Goal: Task Accomplishment & Management: Manage account settings

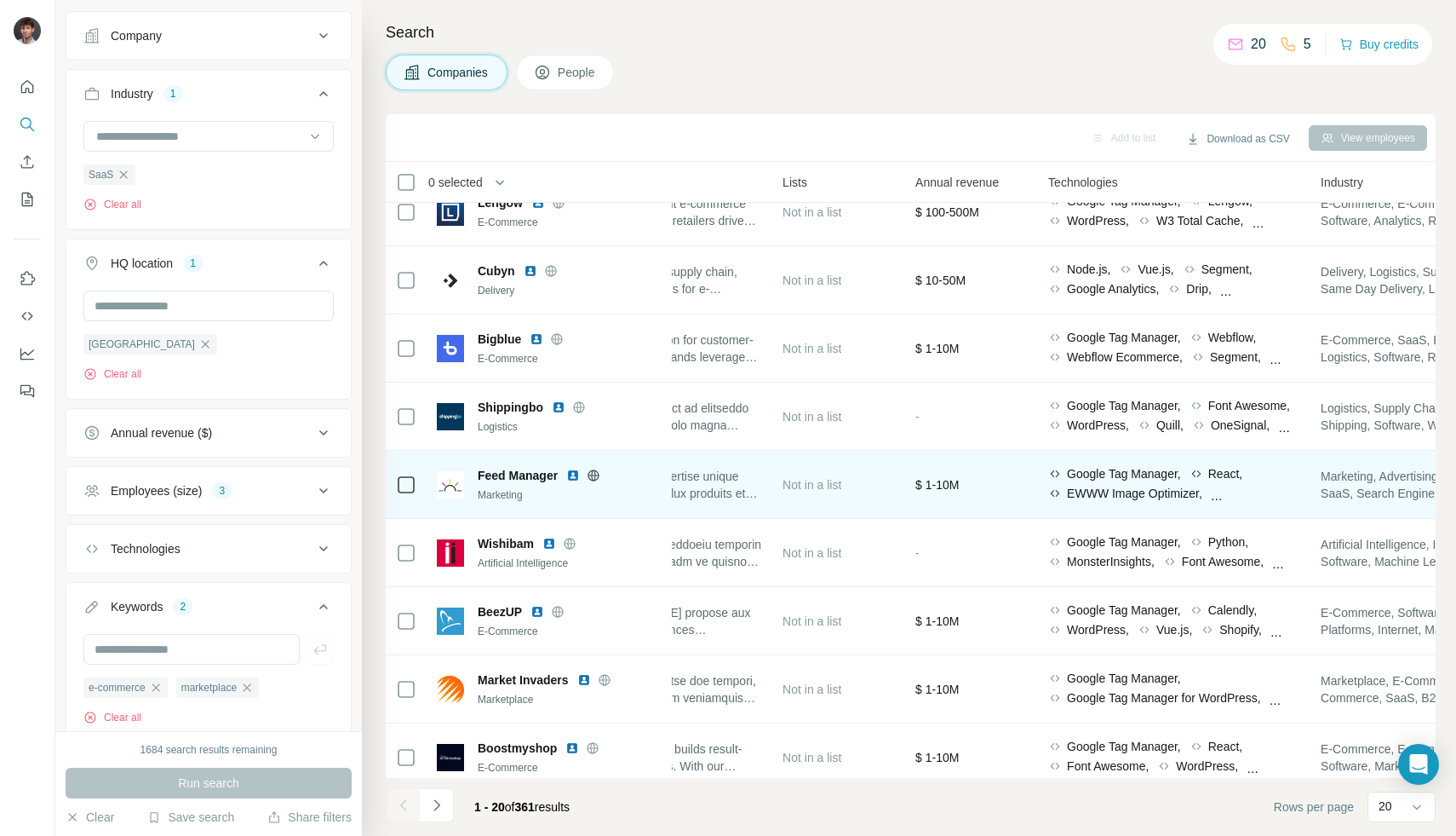
scroll to position [0, 579]
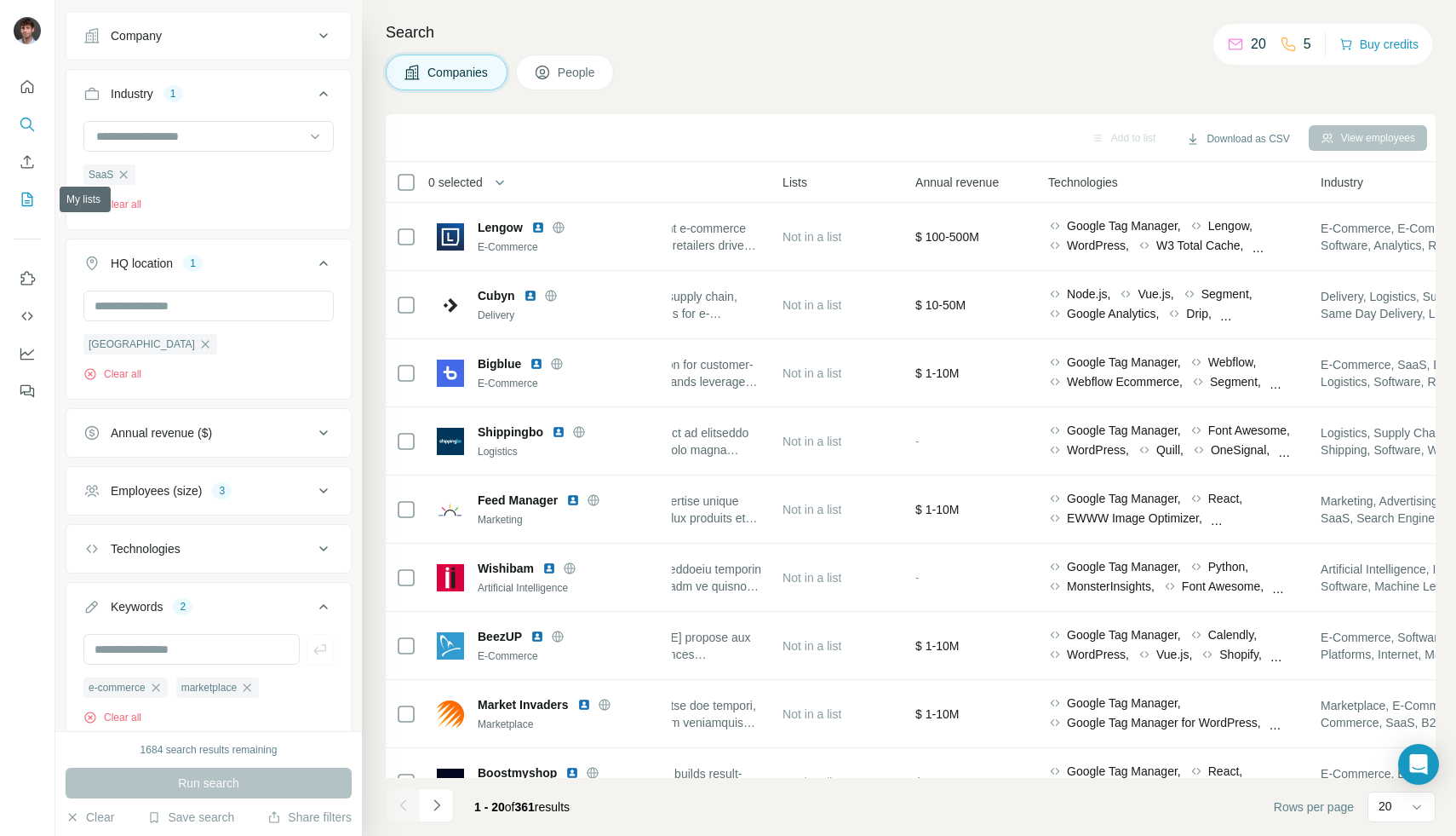
click at [22, 194] on icon "My lists" at bounding box center [27, 199] width 11 height 14
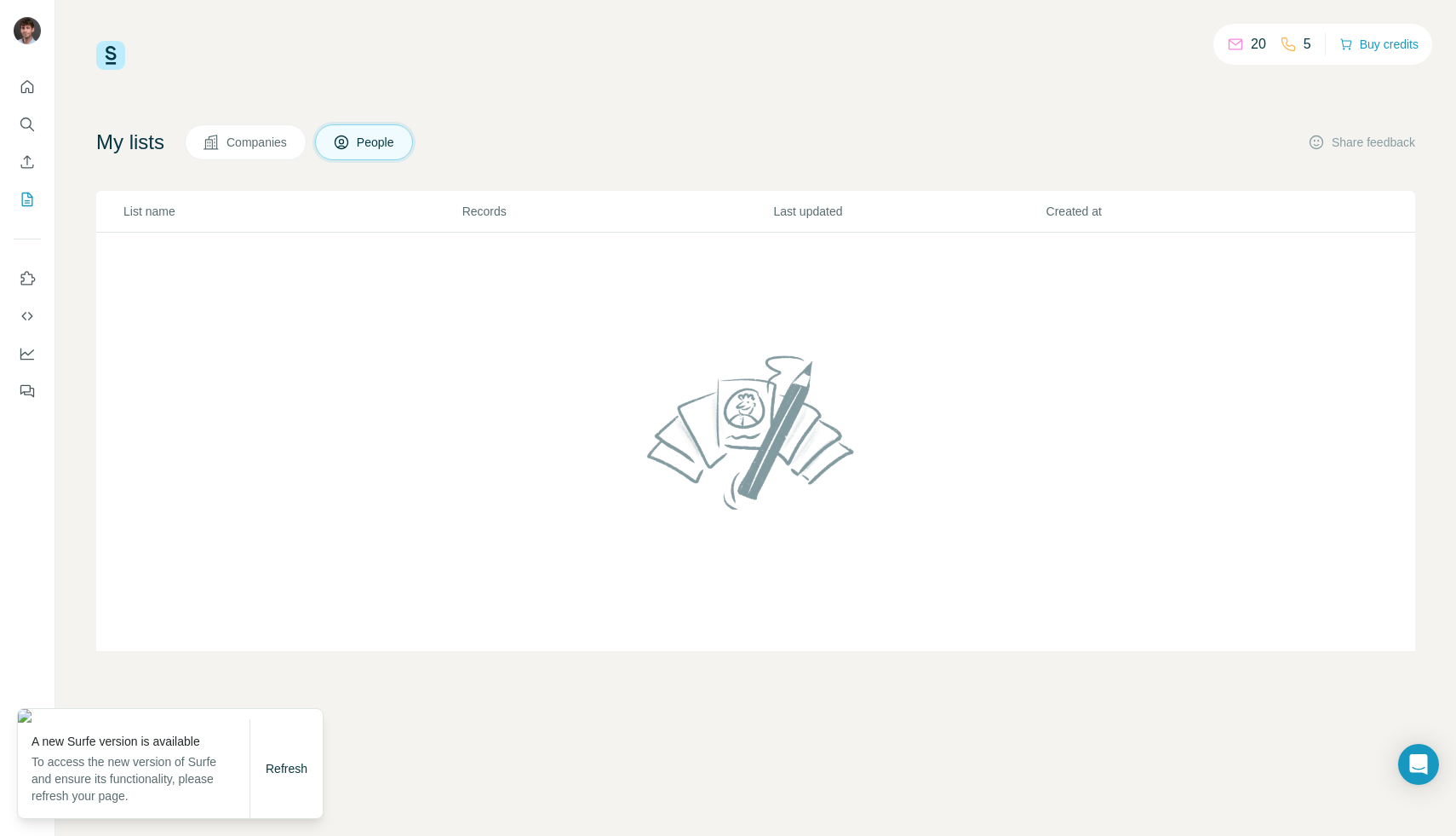
click at [268, 143] on span "Companies" at bounding box center [257, 142] width 62 height 17
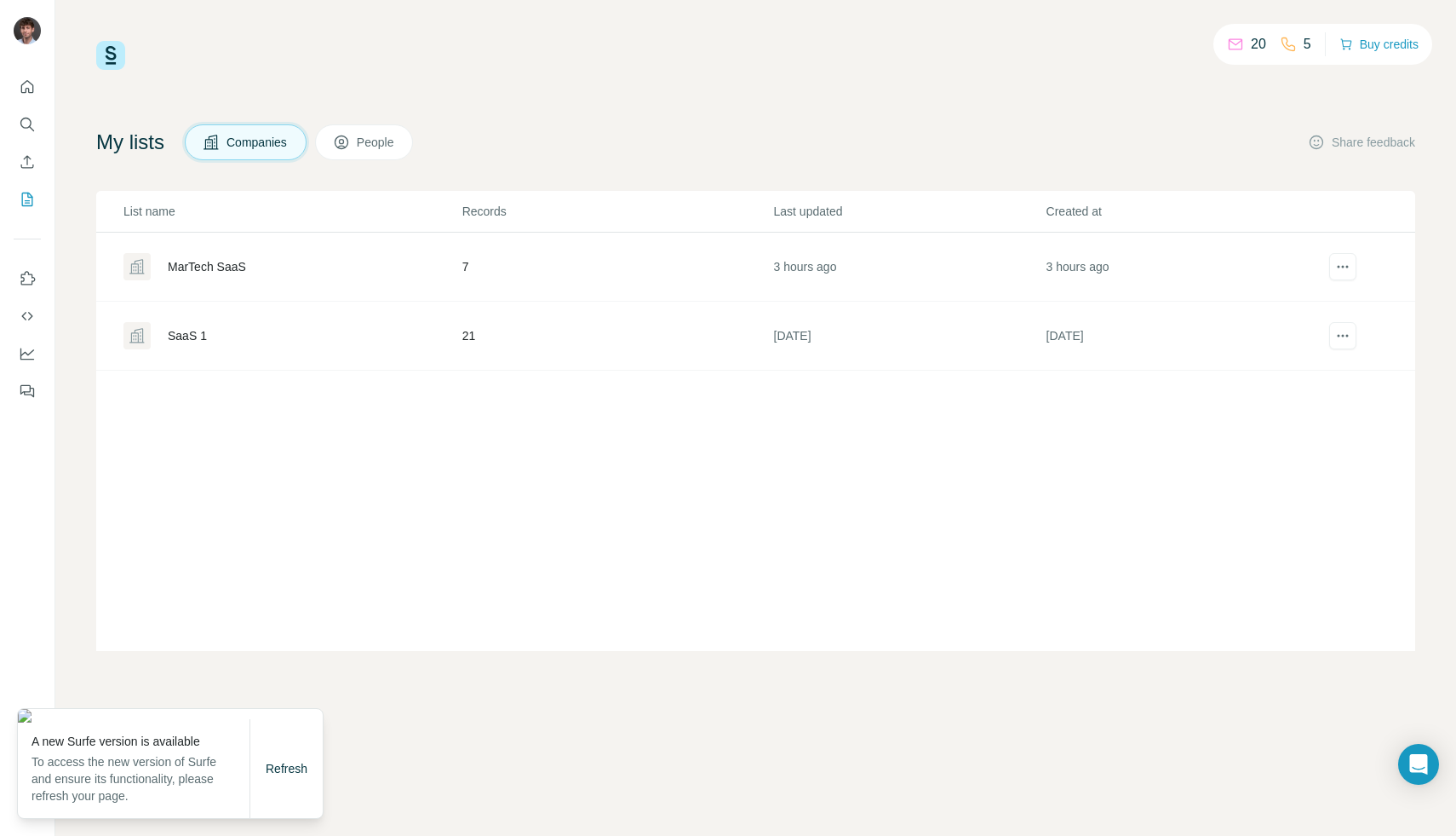
click at [205, 263] on div "MarTech SaaS" at bounding box center [207, 267] width 79 height 17
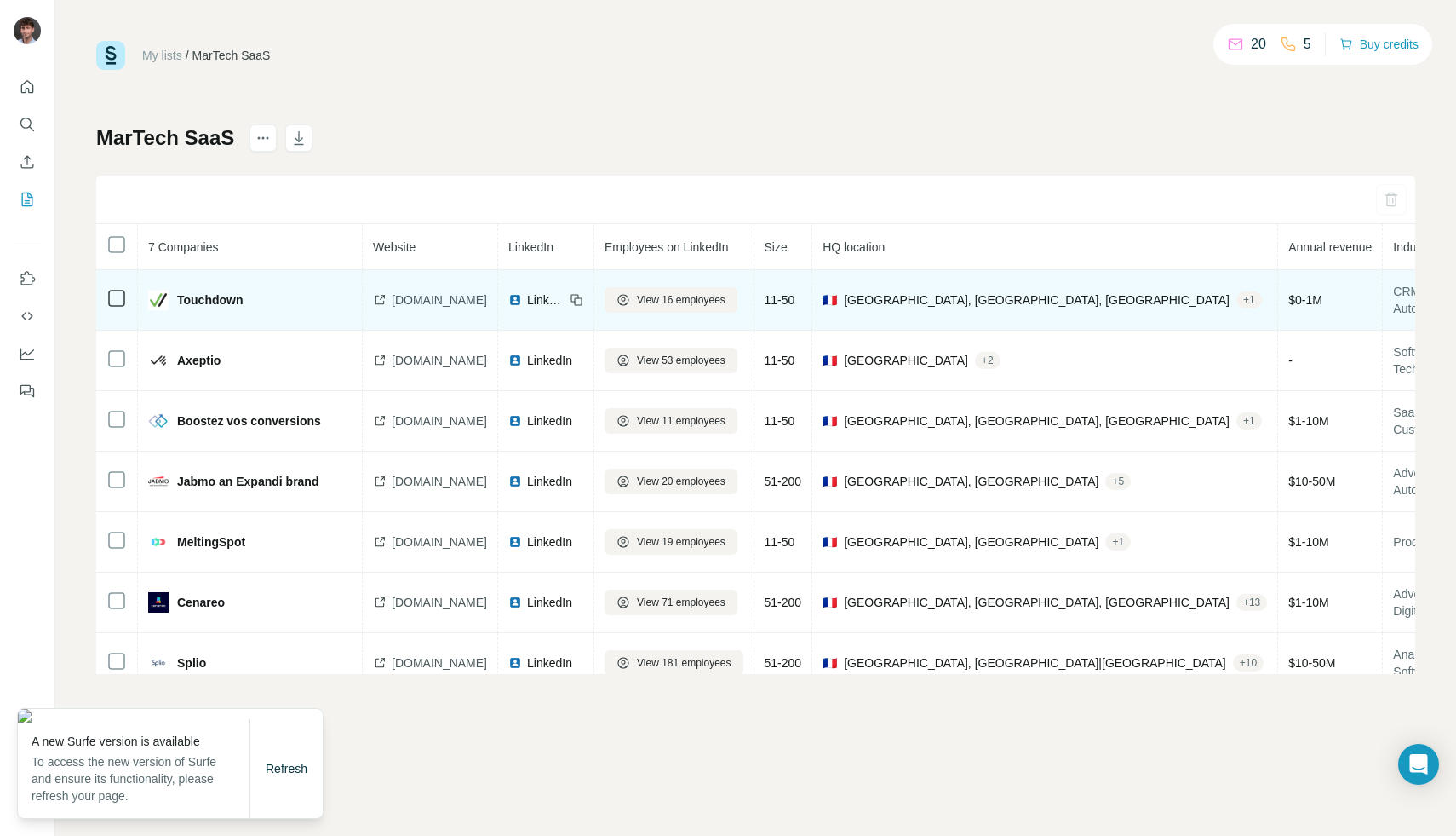
click at [428, 297] on span "[DOMAIN_NAME]" at bounding box center [440, 299] width 96 height 17
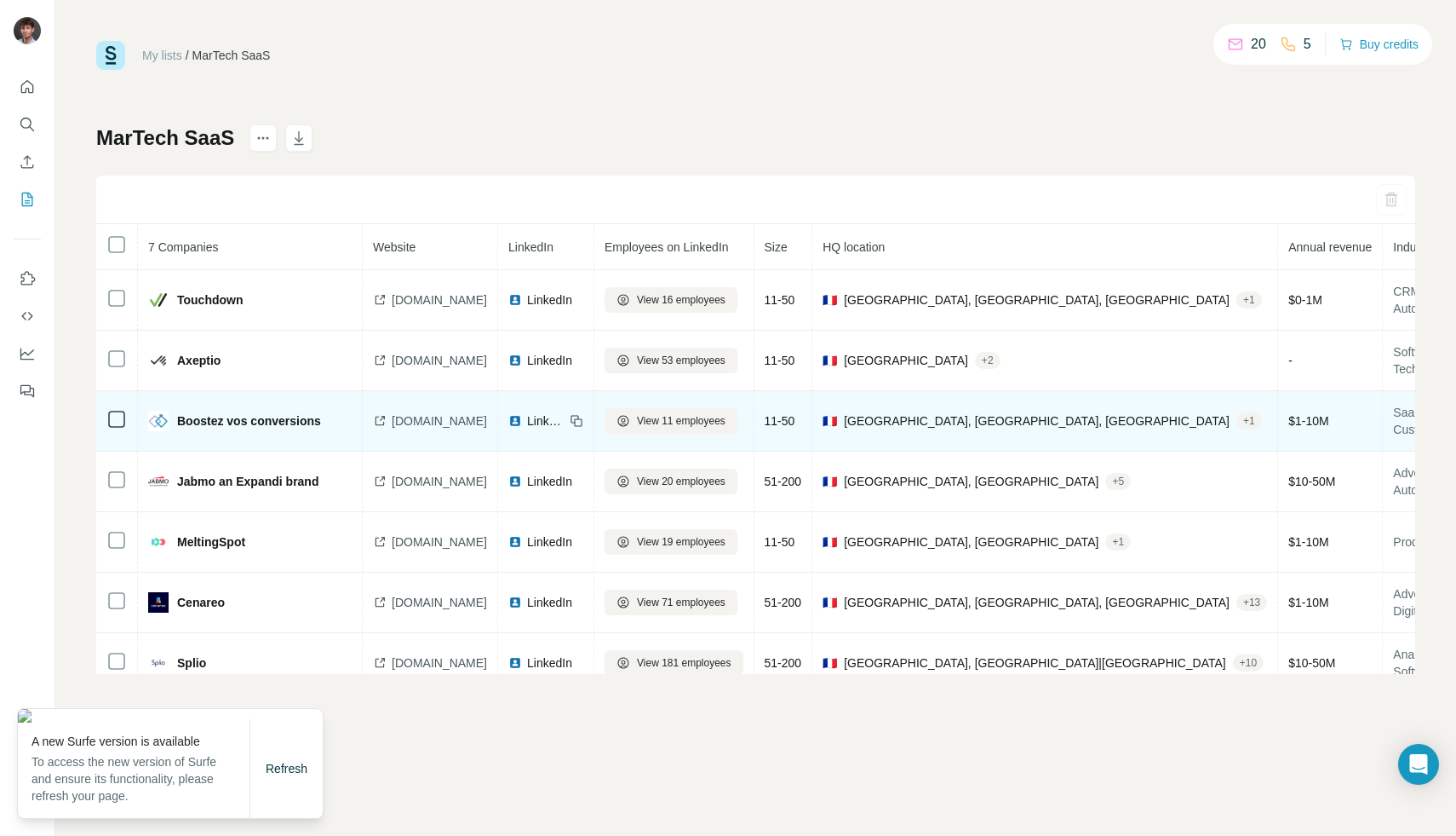
scroll to position [20, 0]
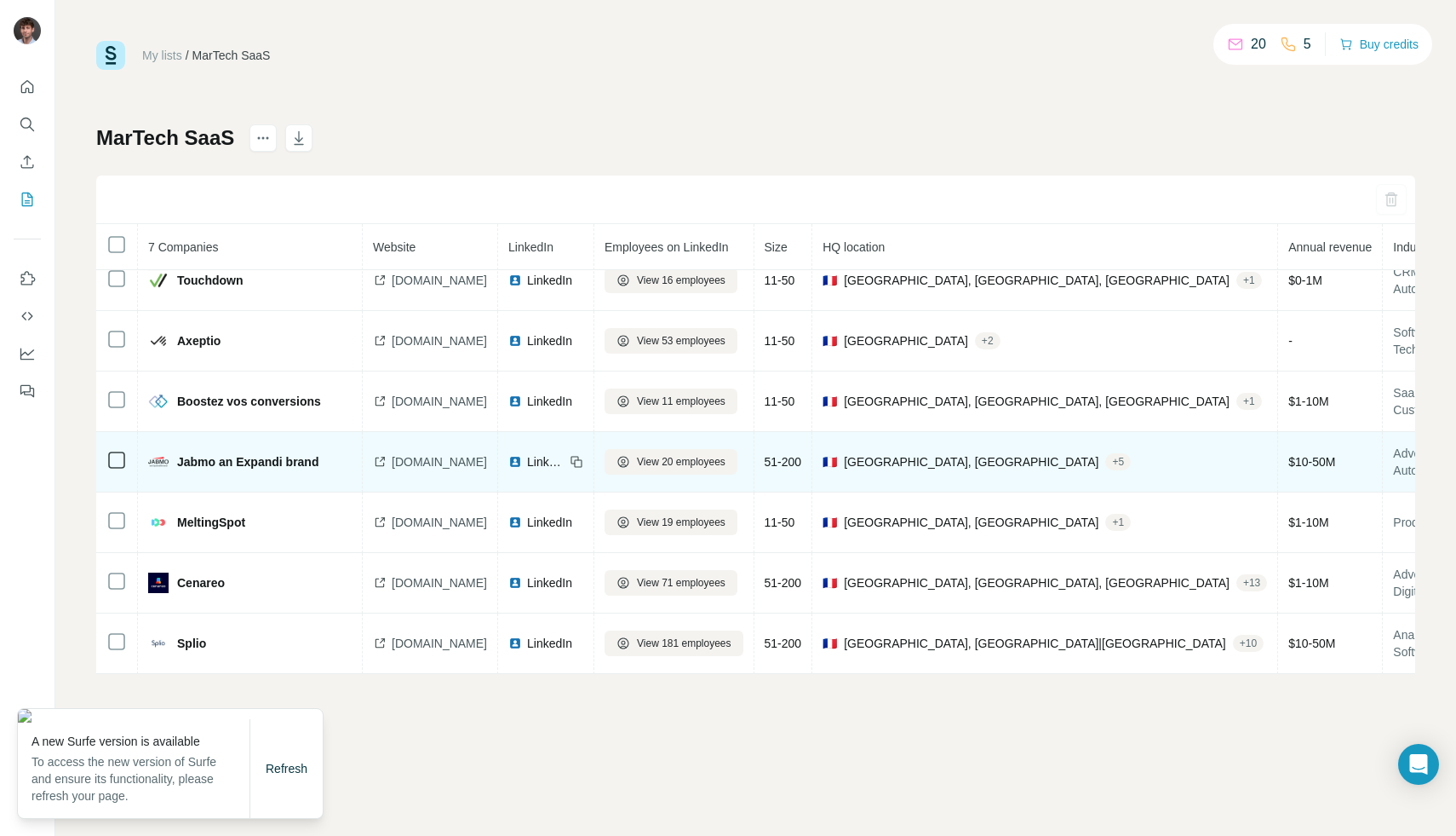
click at [436, 460] on span "[DOMAIN_NAME]" at bounding box center [440, 462] width 96 height 17
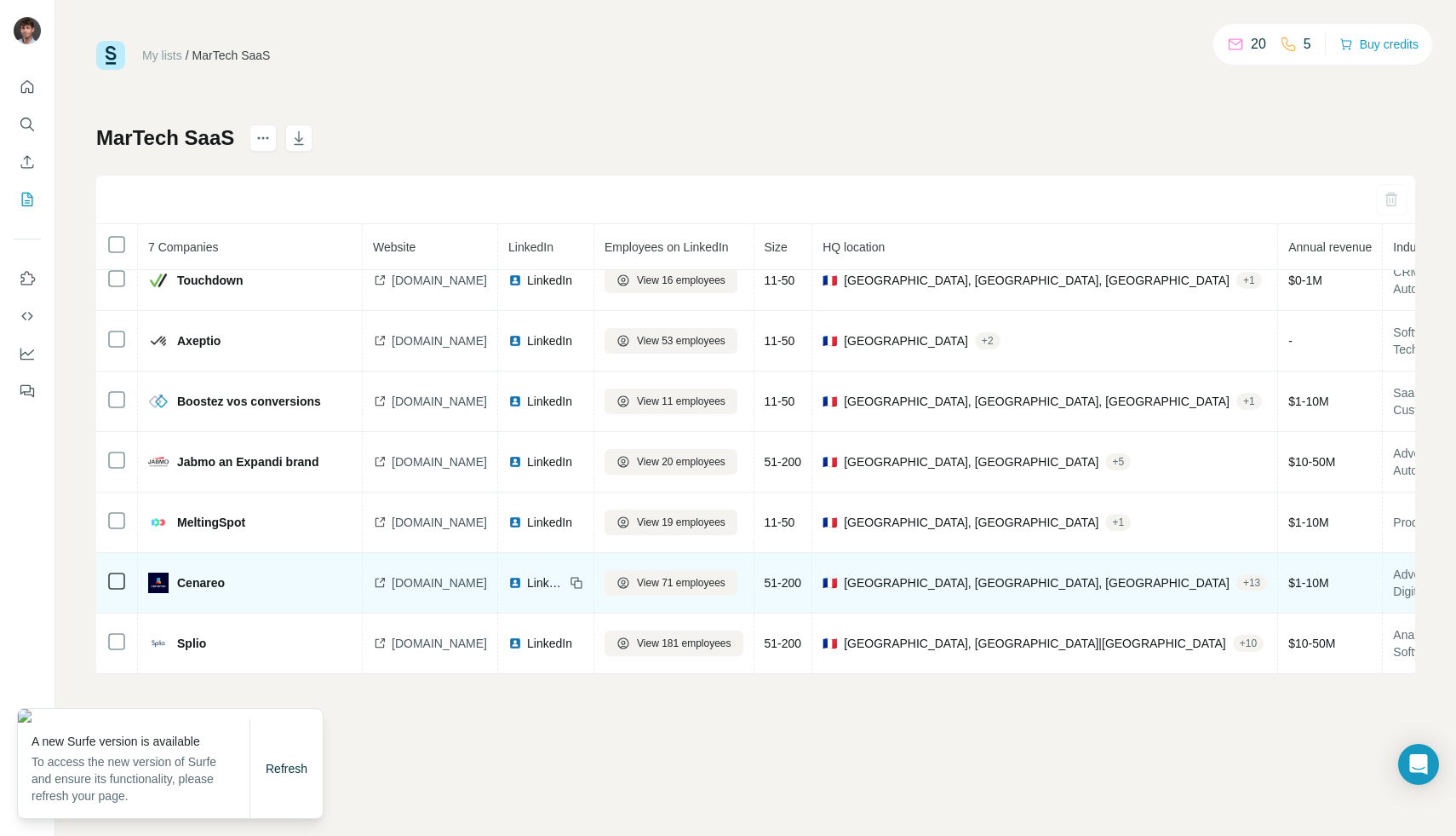
click at [449, 580] on span "[DOMAIN_NAME]" at bounding box center [440, 583] width 96 height 17
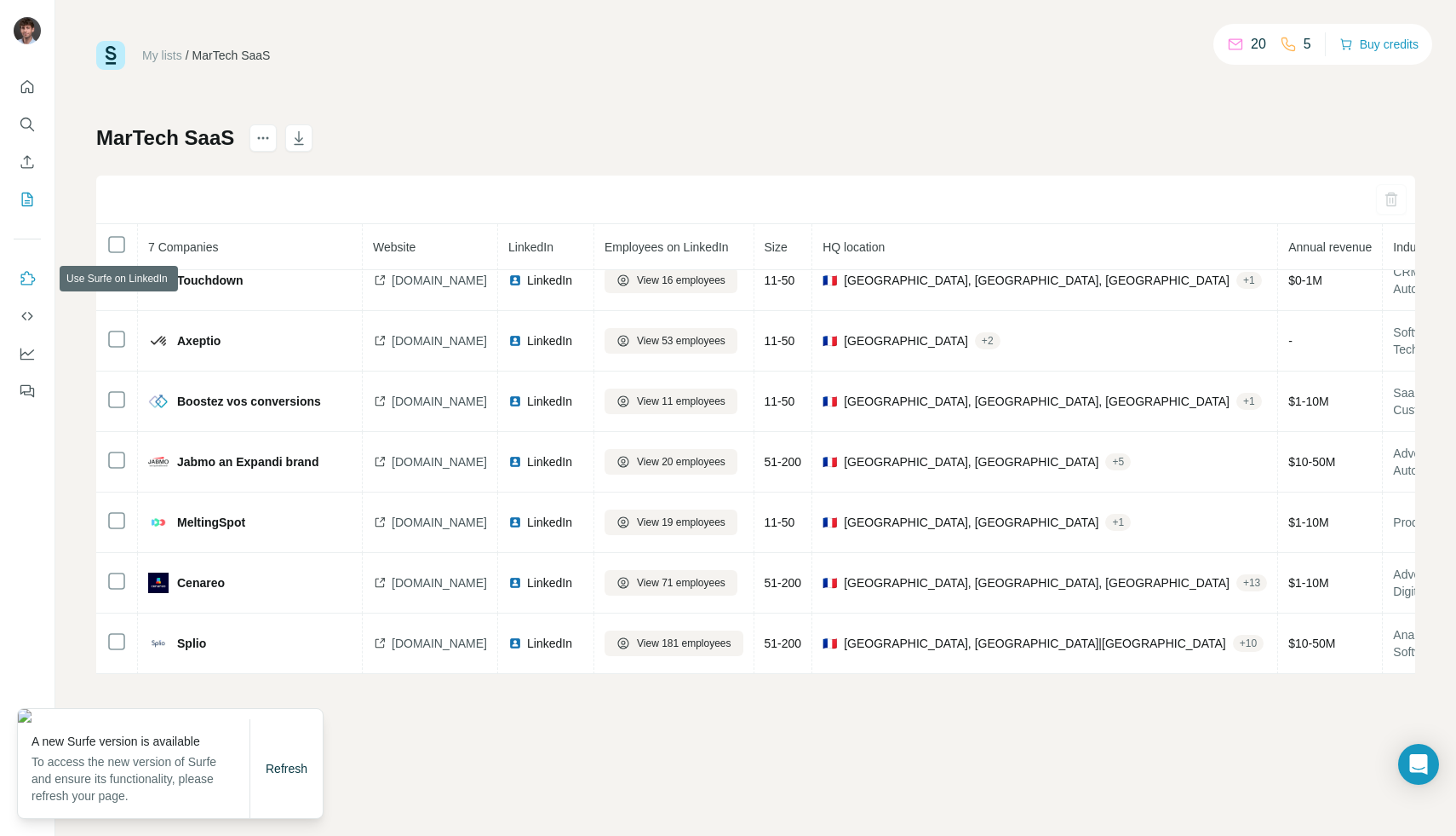
click at [29, 275] on icon "Use Surfe on LinkedIn" at bounding box center [28, 278] width 15 height 14
click at [1352, 50] on button "Buy credits" at bounding box center [1379, 44] width 80 height 24
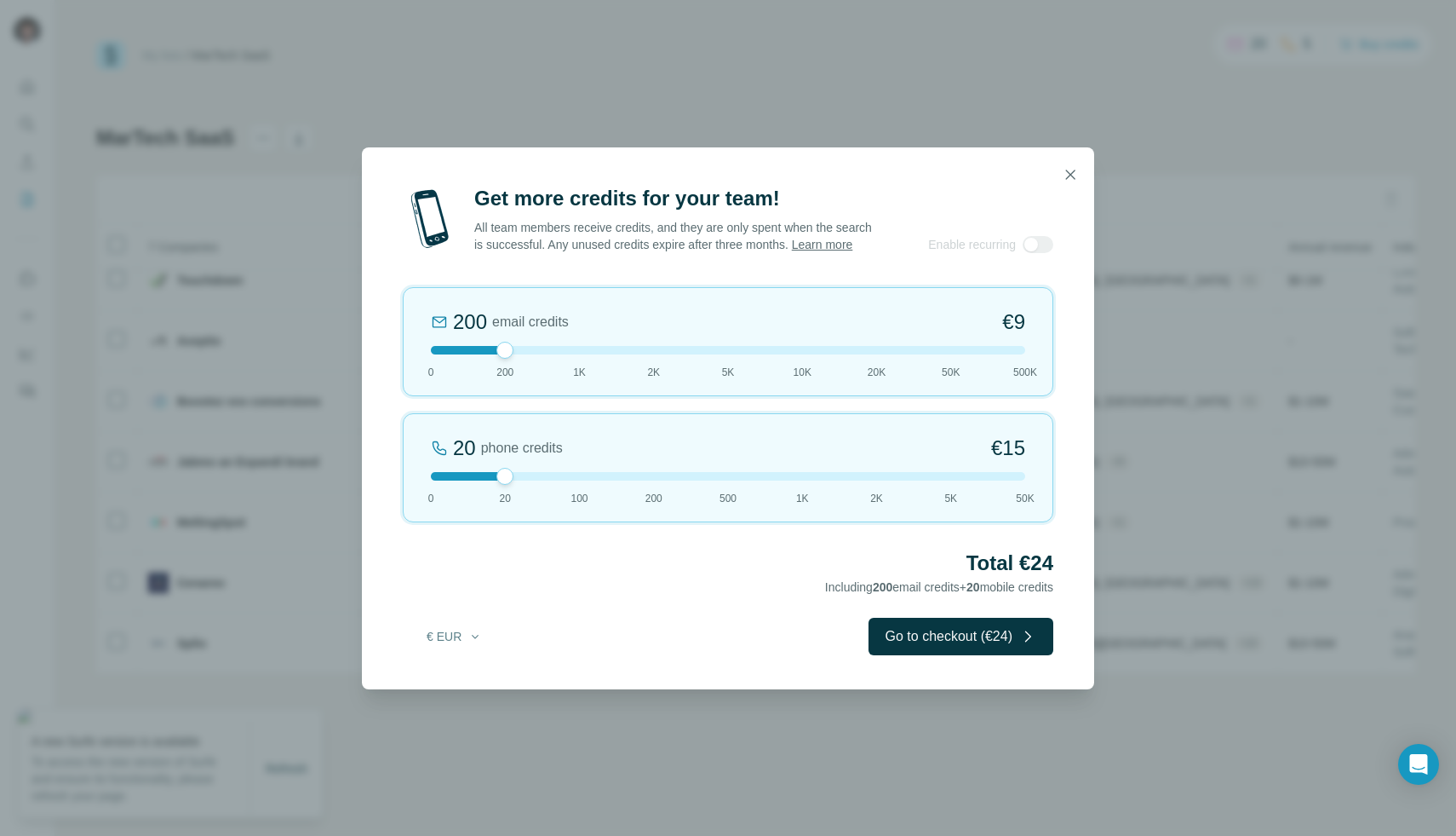
click at [950, 39] on div "Get more credits for your team! All team members receive credits, and they are …" at bounding box center [728, 418] width 1456 height 836
click at [717, 489] on div "20 phone credits €[PHONE_NUMBER] 1K 2K 5K 50K" at bounding box center [728, 467] width 651 height 109
drag, startPoint x: 980, startPoint y: 454, endPoint x: 1062, endPoint y: 453, distance: 82.0
click at [1062, 453] on div "Get more credits for your team! All team members receive credits, and they are …" at bounding box center [728, 436] width 732 height 504
drag, startPoint x: 504, startPoint y: 359, endPoint x: 299, endPoint y: 354, distance: 205.1
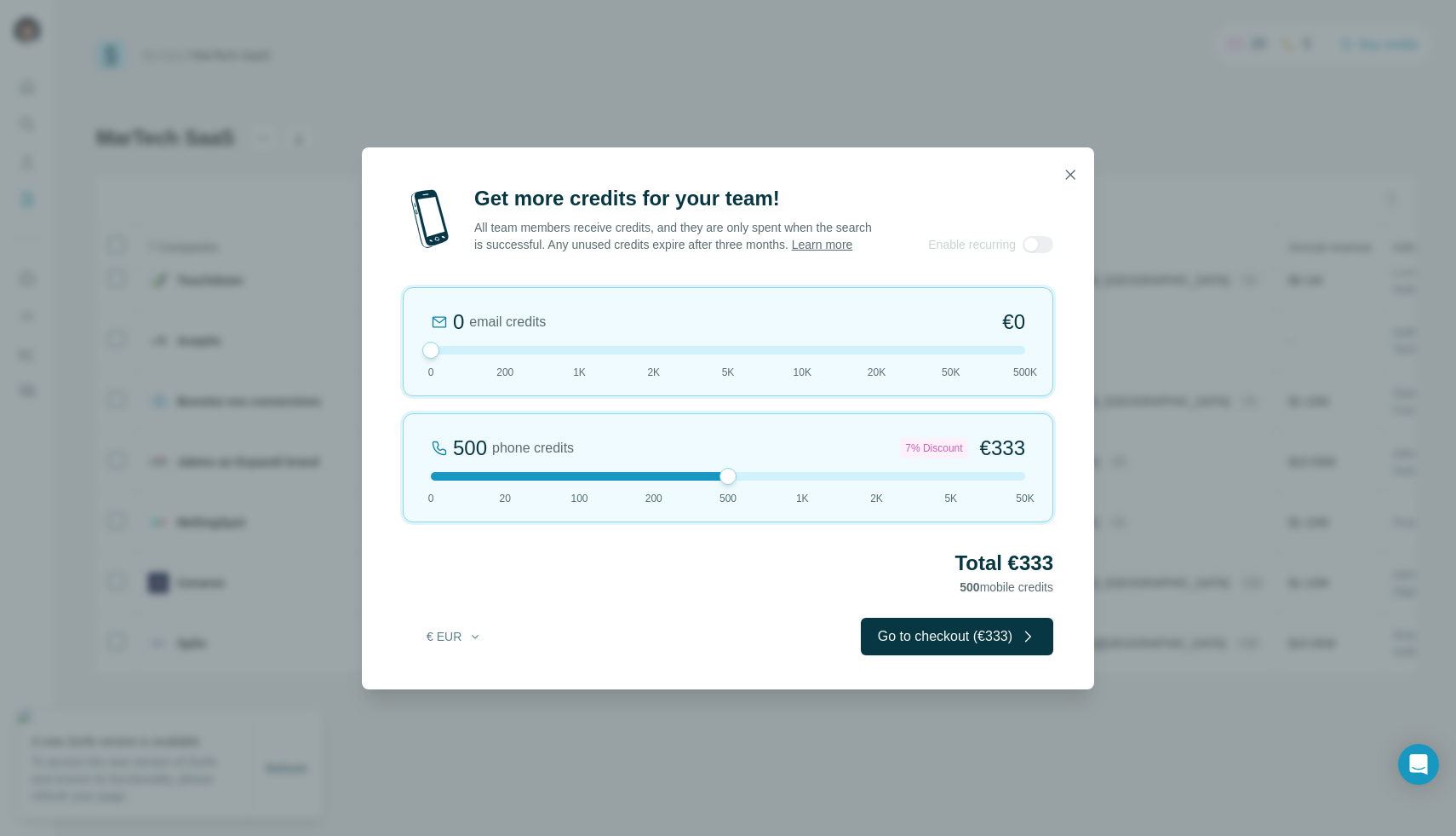
click at [300, 354] on div "Get more credits for your team! All team members receive credits, and they are …" at bounding box center [728, 418] width 1456 height 836
click at [1008, 44] on div "Get more credits for your team! All team members receive credits, and they are …" at bounding box center [728, 418] width 1456 height 836
click at [1065, 170] on icon "button" at bounding box center [1070, 175] width 17 height 17
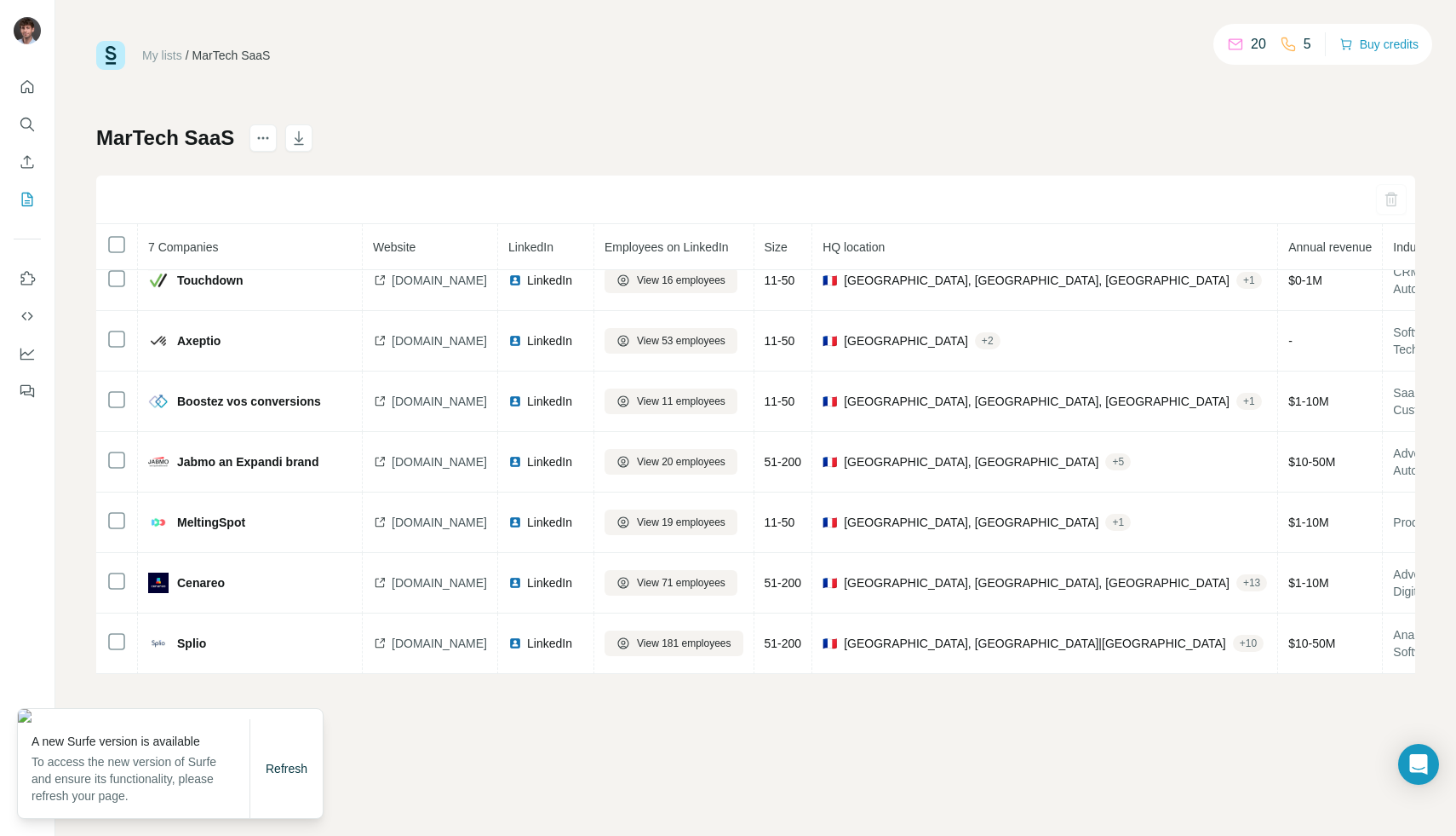
click at [38, 460] on div at bounding box center [27, 418] width 56 height 836
drag, startPoint x: 28, startPoint y: 281, endPoint x: 35, endPoint y: 161, distance: 120.2
click at [35, 161] on div at bounding box center [27, 234] width 55 height 345
click at [267, 764] on span "Refresh" at bounding box center [287, 768] width 42 height 14
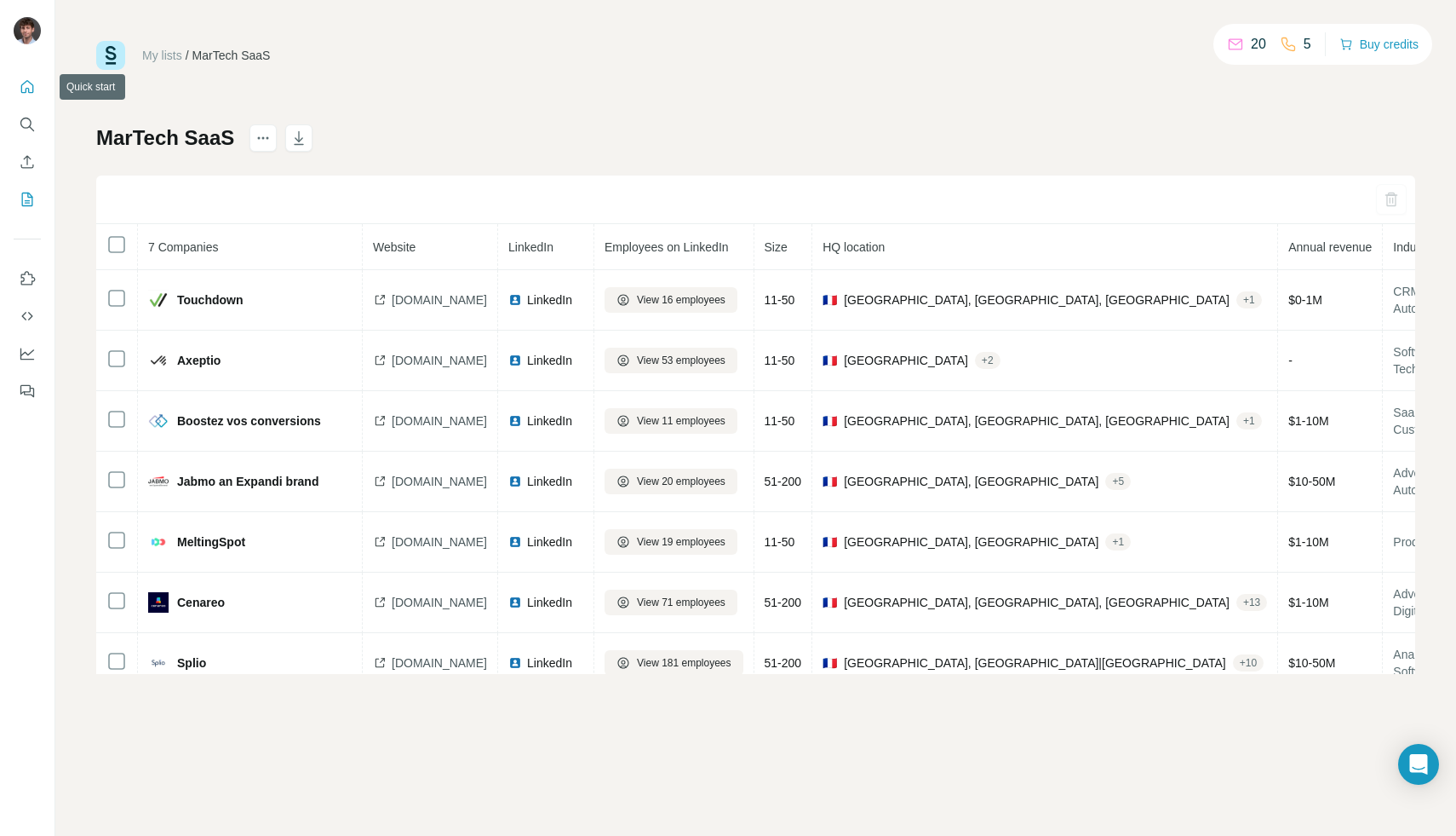
click at [25, 80] on icon "Quick start" at bounding box center [27, 87] width 17 height 17
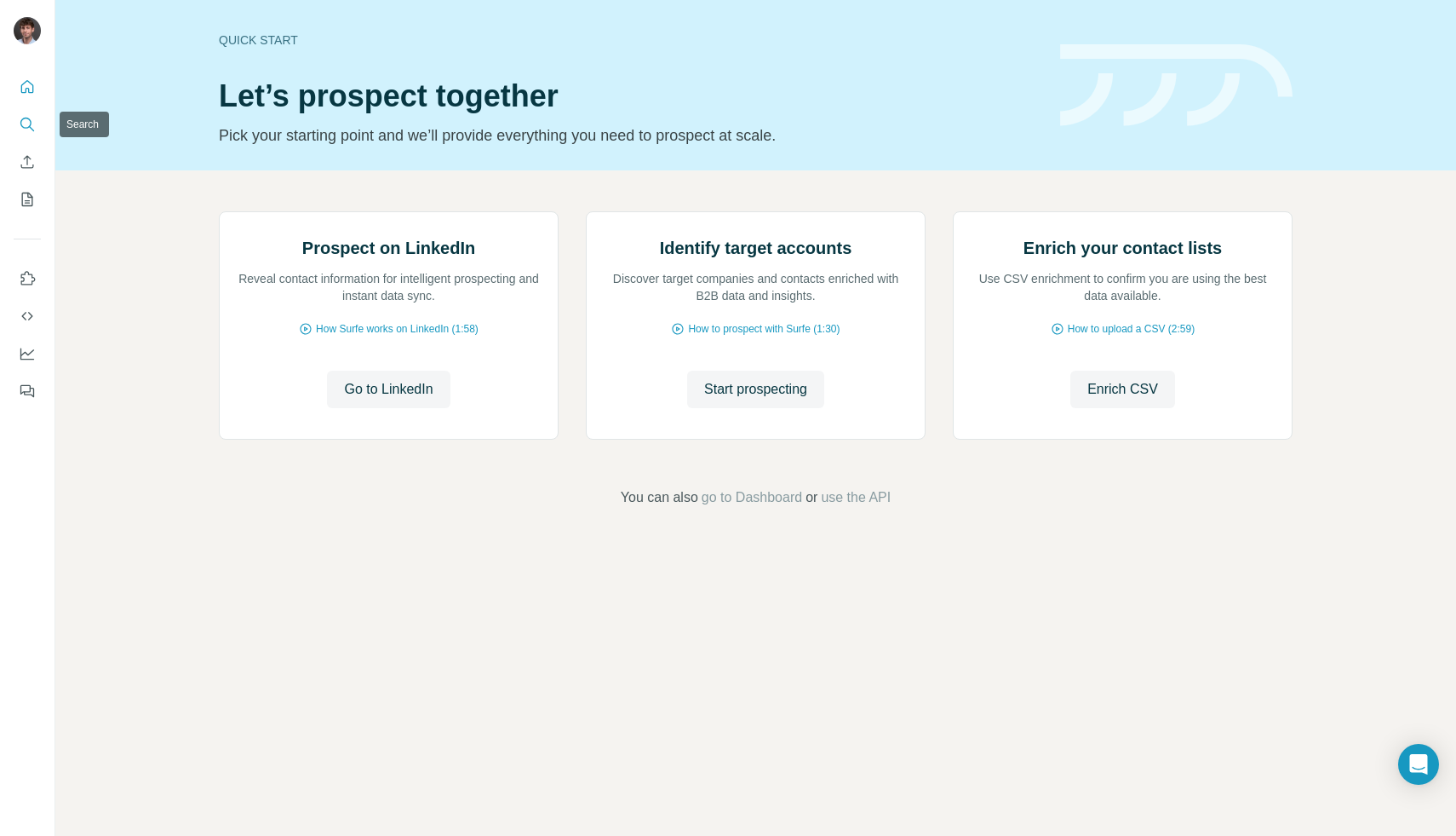
click at [28, 127] on icon "Search" at bounding box center [27, 124] width 17 height 17
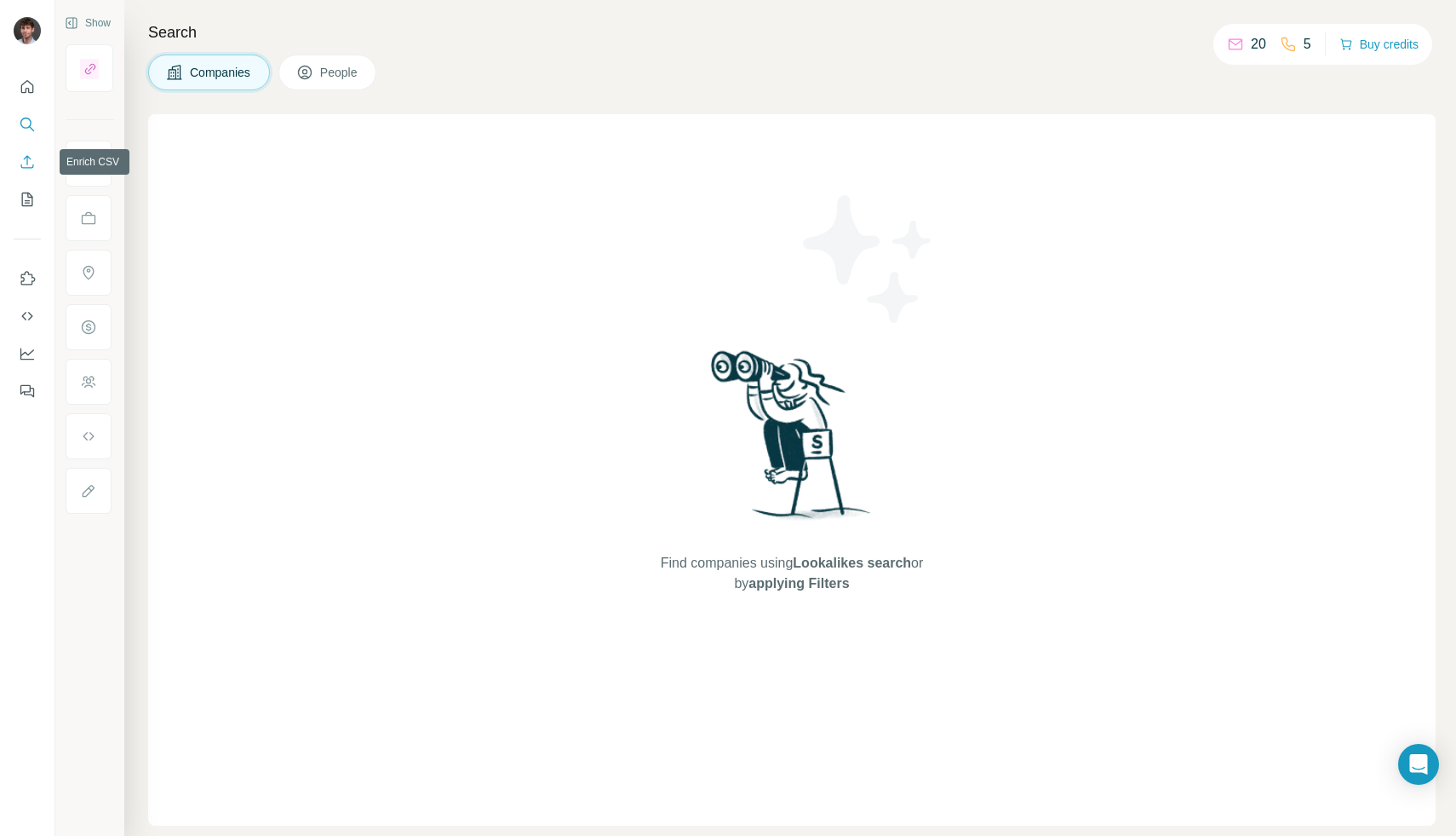
click at [26, 165] on icon "Enrich CSV" at bounding box center [27, 162] width 17 height 17
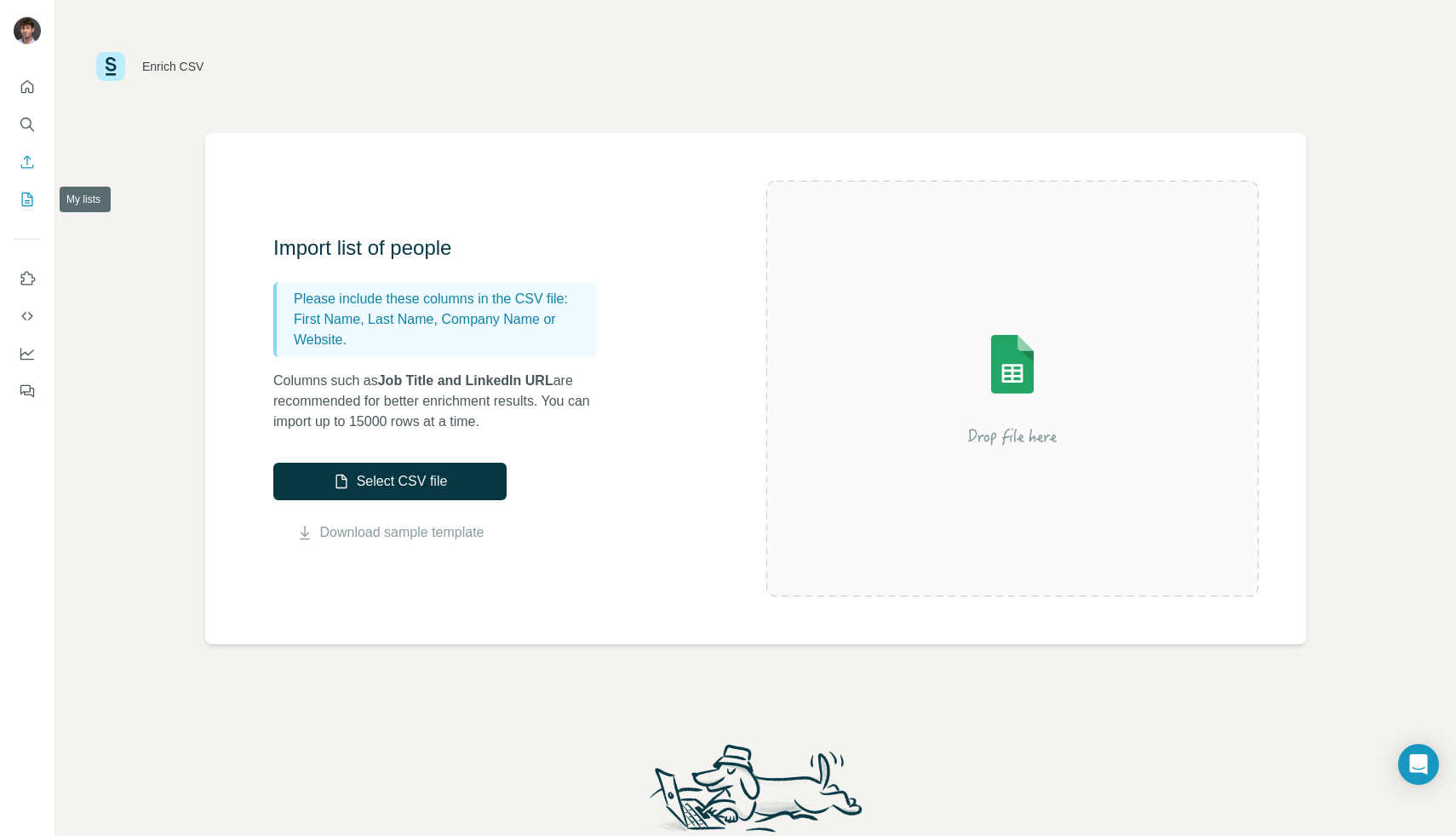
click at [36, 205] on button "My lists" at bounding box center [27, 199] width 27 height 31
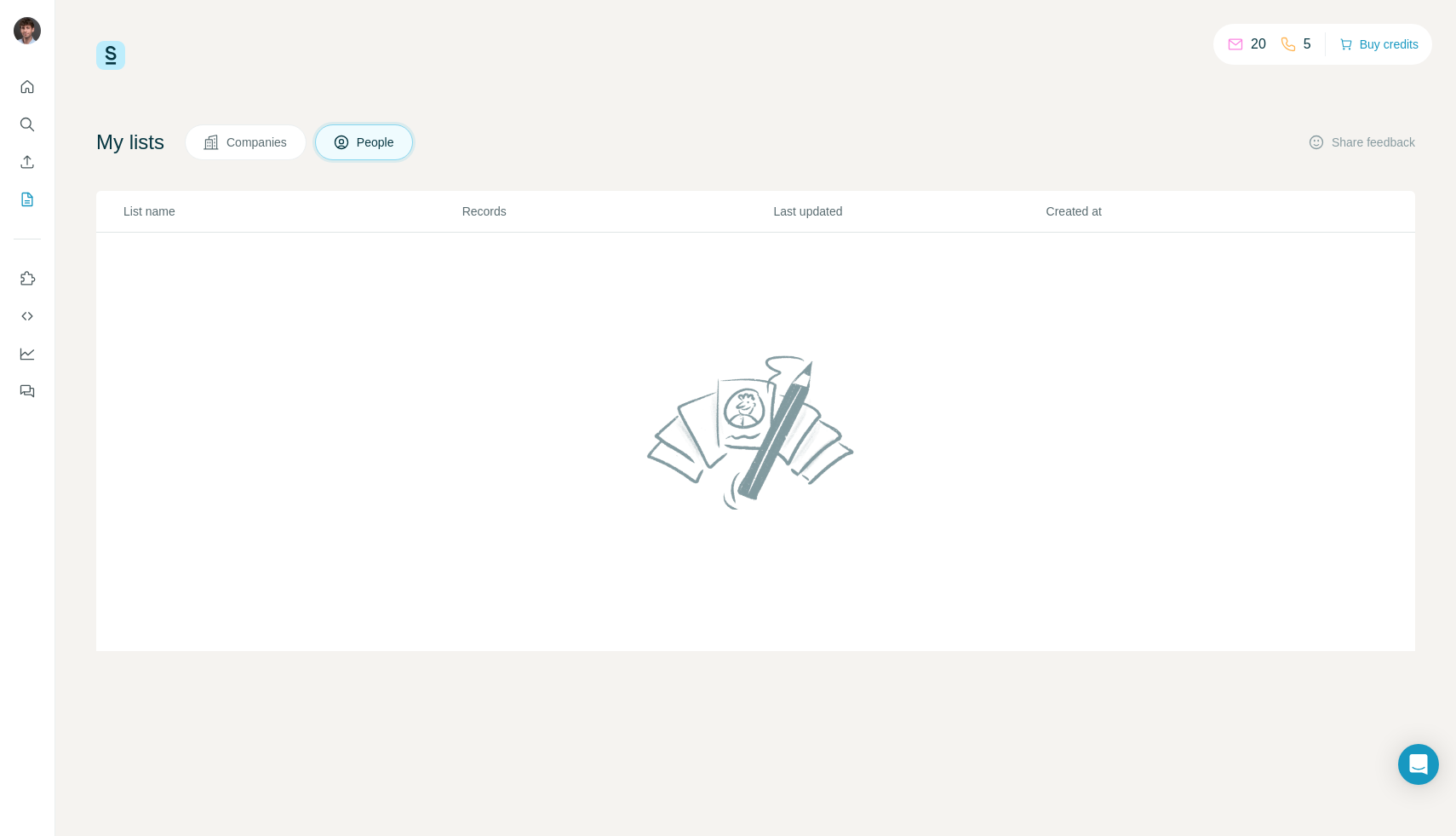
click at [232, 139] on button "Companies" at bounding box center [246, 142] width 121 height 36
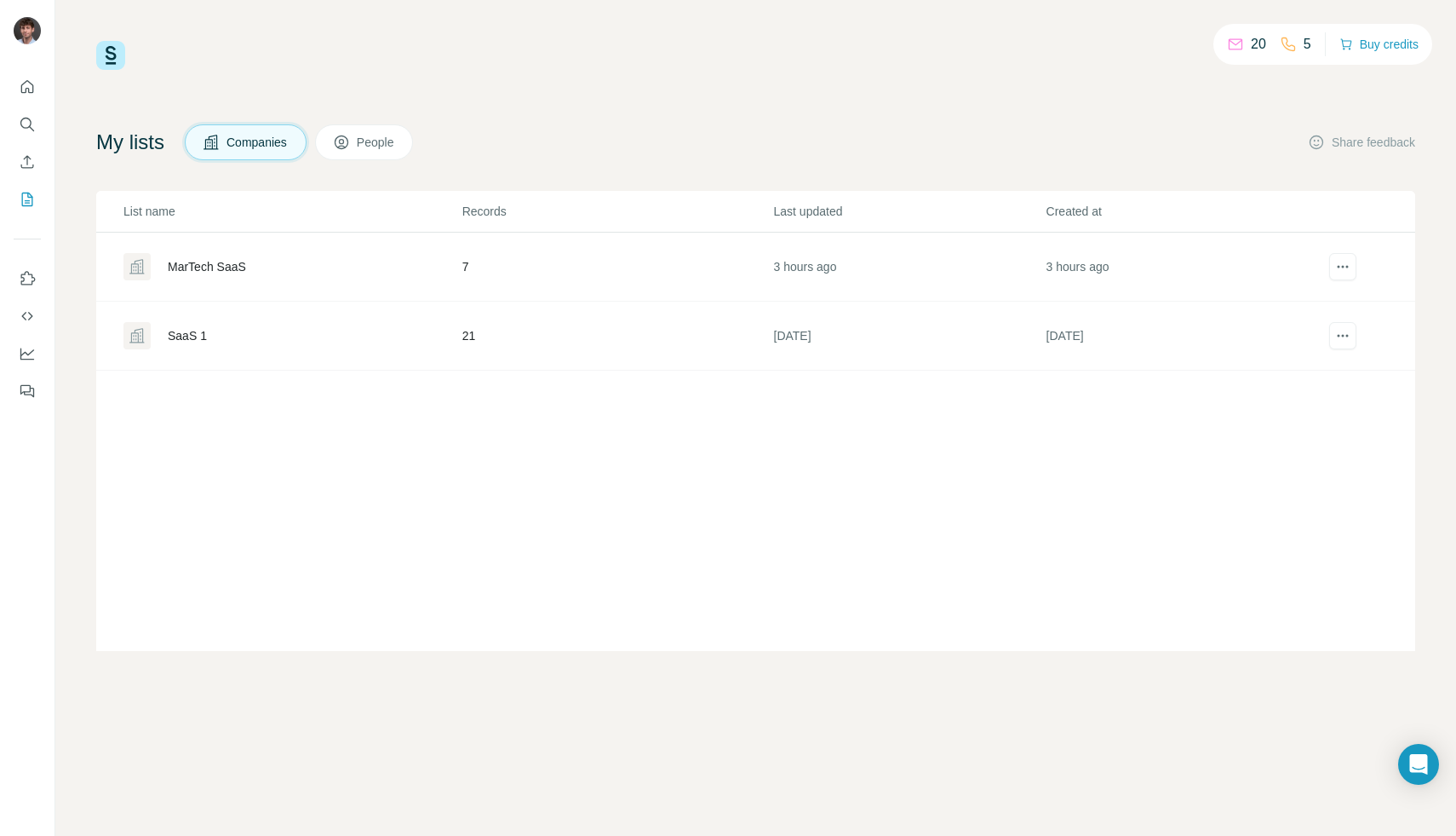
click at [226, 272] on div "MarTech SaaS" at bounding box center [207, 267] width 79 height 17
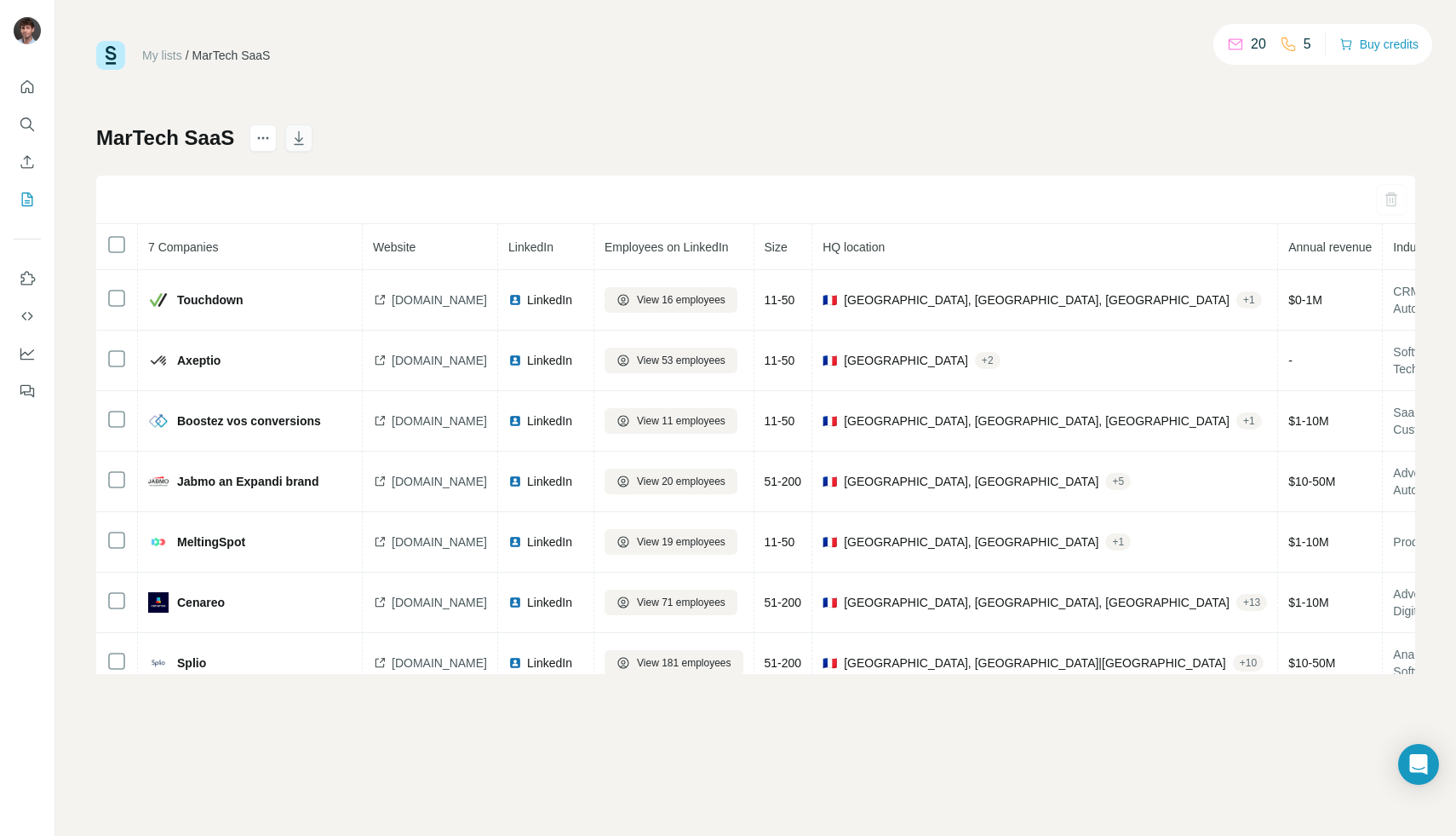
click at [294, 139] on icon "button" at bounding box center [299, 138] width 17 height 17
